Goal: Unclear

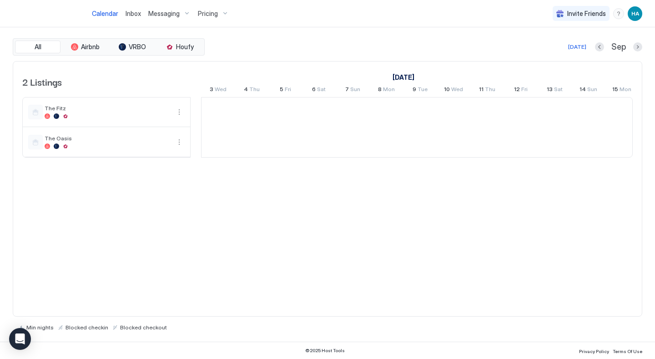
scroll to position [0, 506]
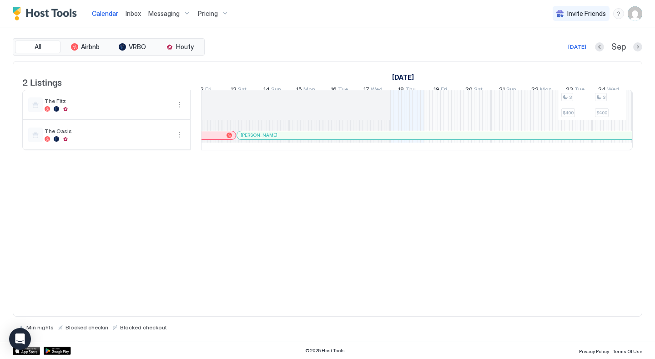
click at [307, 138] on div "Steven Magaldi" at bounding box center [622, 135] width 763 height 6
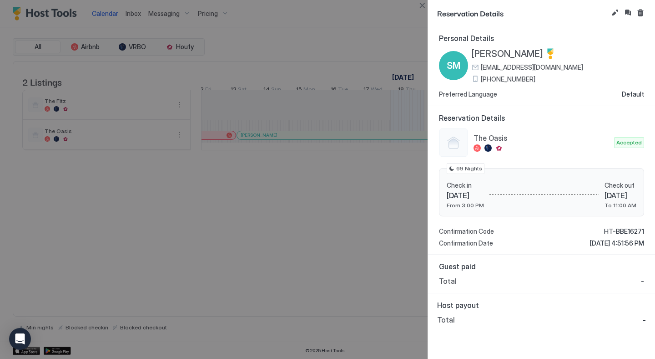
click at [314, 190] on div at bounding box center [327, 179] width 655 height 359
click at [351, 33] on div at bounding box center [327, 179] width 655 height 359
click at [424, 8] on button "Close" at bounding box center [422, 5] width 11 height 11
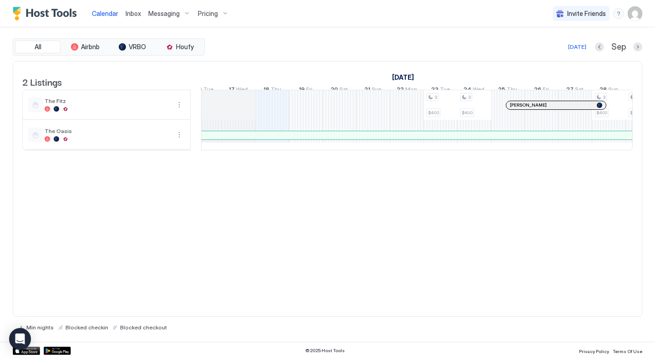
click at [378, 138] on div "Steven Magaldi" at bounding box center [487, 135] width 763 height 6
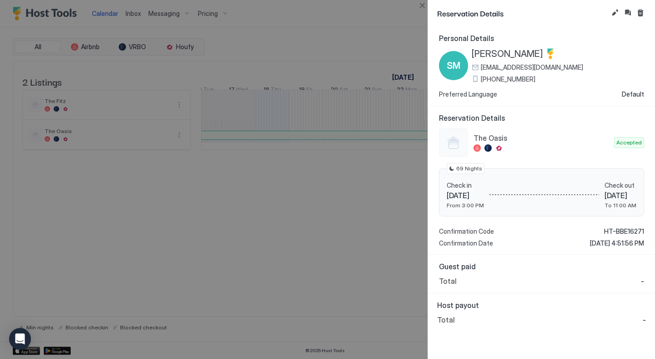
click at [340, 183] on div at bounding box center [327, 179] width 655 height 359
click at [345, 93] on div at bounding box center [327, 179] width 655 height 359
click at [426, 5] on button "Close" at bounding box center [422, 5] width 11 height 11
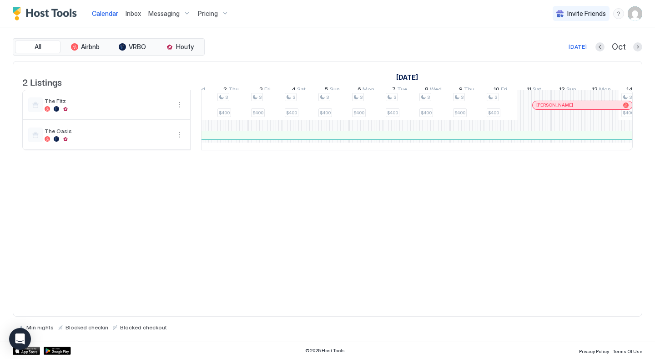
scroll to position [0, 996]
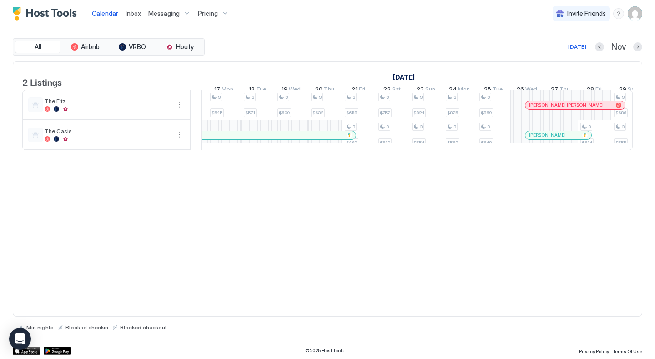
click at [552, 139] on div at bounding box center [551, 135] width 7 height 7
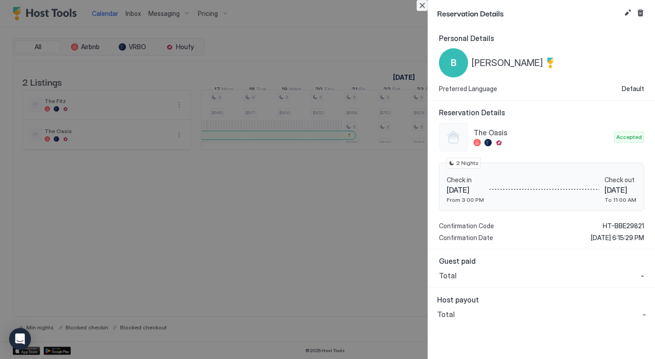
click at [423, 8] on button "Close" at bounding box center [422, 5] width 11 height 11
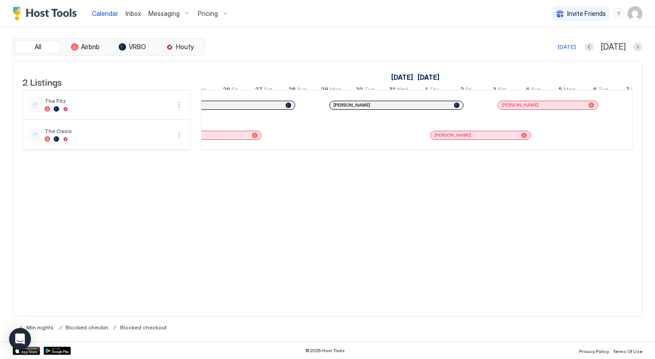
scroll to position [0, 640]
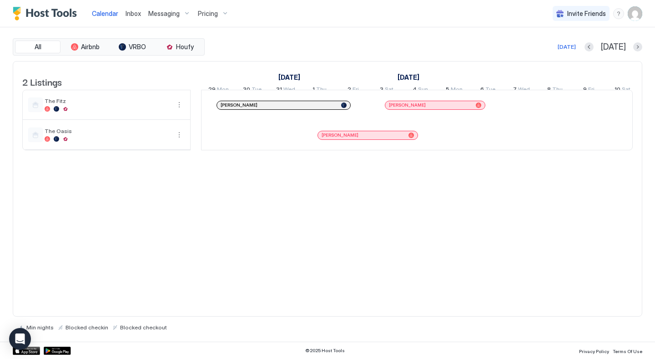
click at [421, 244] on div "2 Listings July 2024 August 2024 10 Wed 11 Thu 12 Fri 13 Sat 14 Sun 15 Mon 16 T…" at bounding box center [328, 189] width 630 height 256
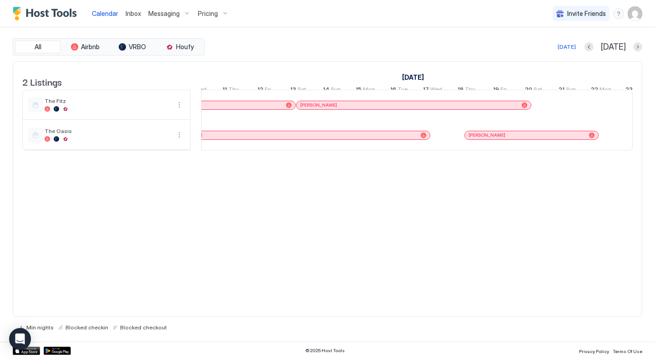
scroll to position [0, 609]
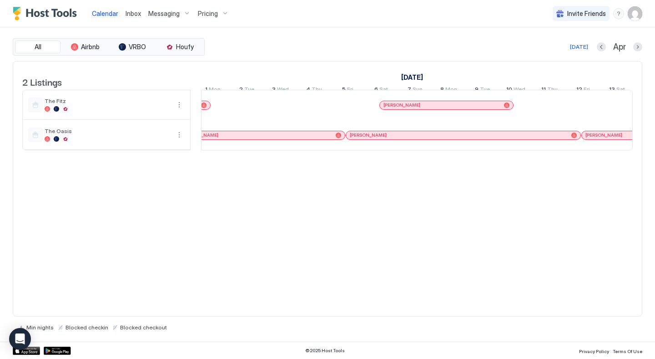
click at [438, 278] on div "2 Listings March 2024 April 2024 May 2024 12 Tue 13 Wed 14 Thu 15 Fri 16 Sat 17…" at bounding box center [328, 189] width 630 height 256
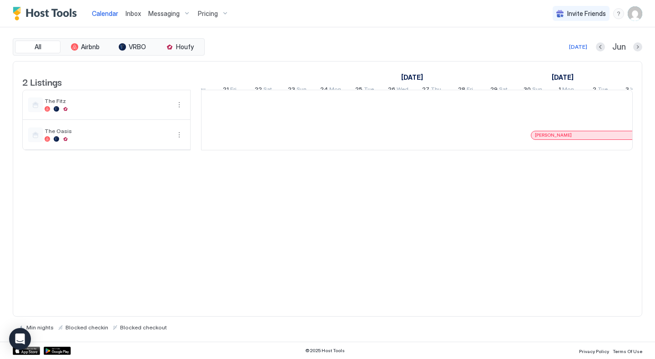
click at [432, 238] on div "2 Listings May 2024 June 2024 July 2024 31 Fri 1 Sat 2 Sun 3 Mon 4 Tue 5 Wed 6 …" at bounding box center [328, 189] width 630 height 256
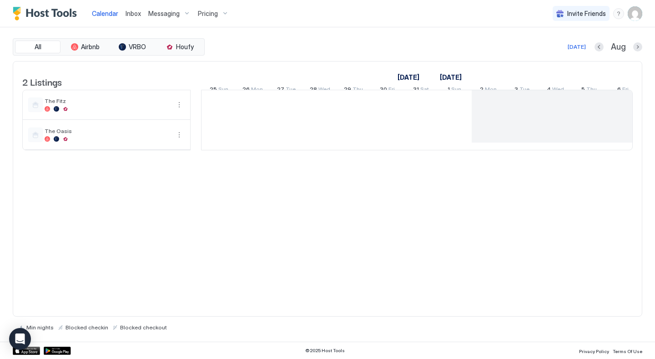
click at [364, 206] on div "2 Listings July 2024 August 2024 September 2024 30 Tue 31 Wed 1 Thu 2 Fri 3 Sat…" at bounding box center [328, 189] width 630 height 256
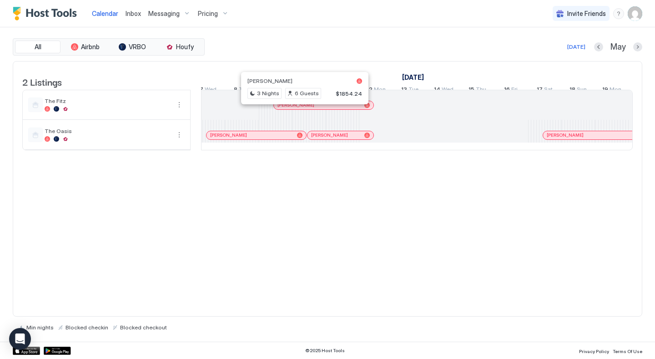
click at [301, 109] on div at bounding box center [300, 105] width 7 height 7
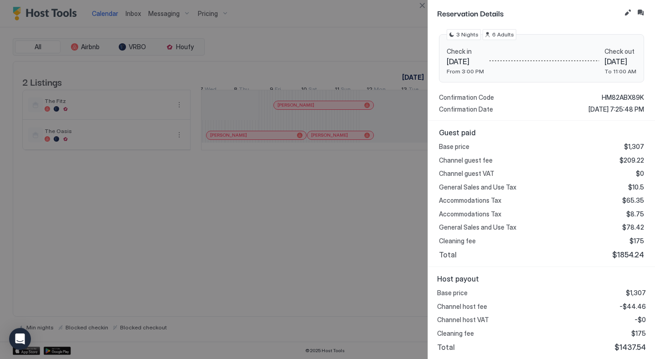
click at [315, 116] on div at bounding box center [327, 179] width 655 height 359
click at [358, 68] on div at bounding box center [327, 179] width 655 height 359
click at [371, 27] on div at bounding box center [327, 179] width 655 height 359
click at [424, 6] on button "Close" at bounding box center [422, 5] width 11 height 11
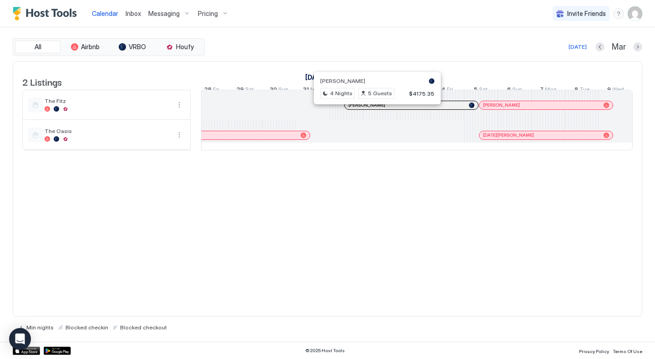
click at [374, 109] on div at bounding box center [373, 105] width 7 height 7
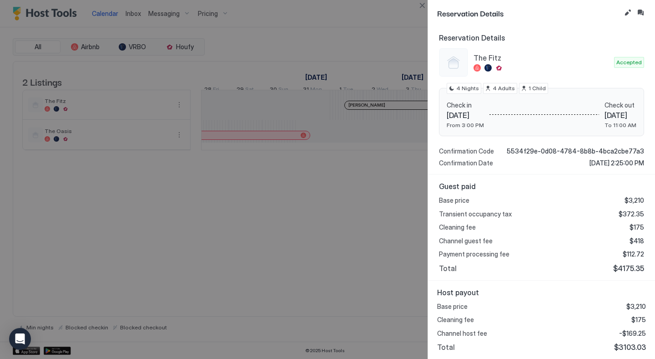
click at [324, 246] on div at bounding box center [327, 179] width 655 height 359
click at [422, 6] on button "Close" at bounding box center [422, 5] width 11 height 11
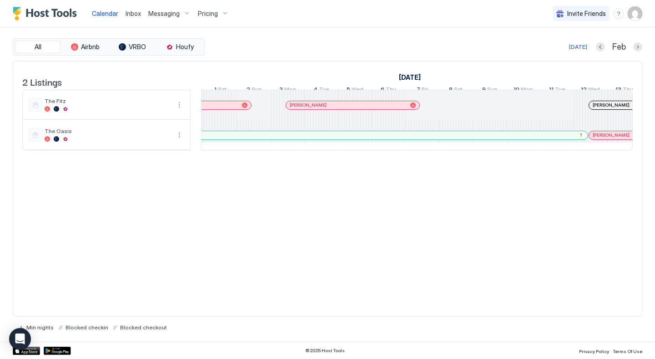
scroll to position [0, 274]
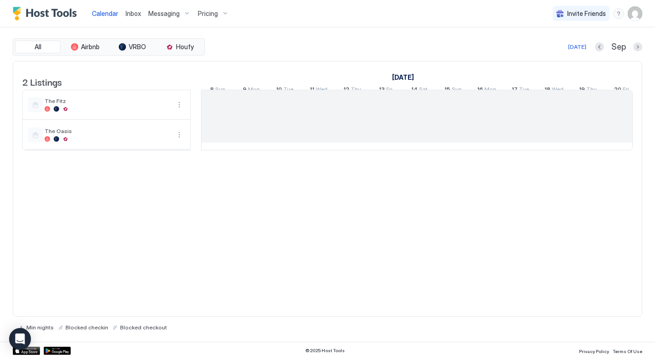
click at [435, 48] on div "Today Sep" at bounding box center [425, 46] width 436 height 11
